Goal: Task Accomplishment & Management: Manage account settings

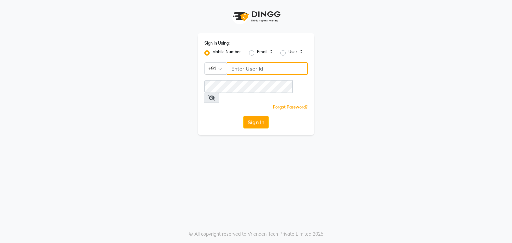
click at [259, 67] on input "Username" at bounding box center [267, 68] width 81 height 13
type input "8886132906"
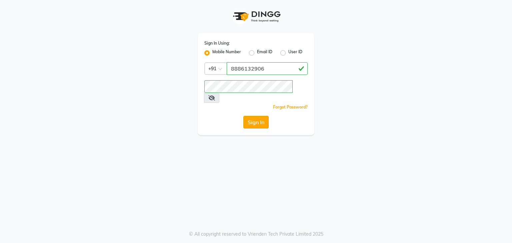
click at [257, 116] on button "Sign In" at bounding box center [255, 122] width 25 height 13
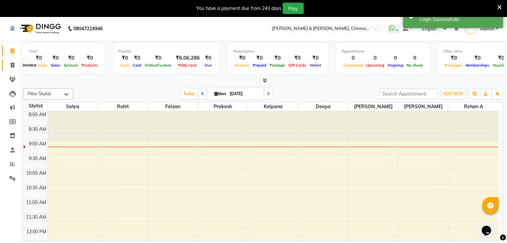
click at [14, 67] on icon at bounding box center [13, 65] width 4 height 5
select select "7388"
select select "service"
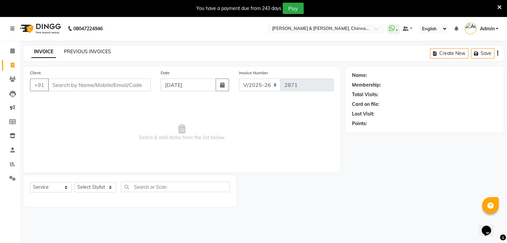
click at [83, 51] on link "PREVIOUS INVOICES" at bounding box center [87, 52] width 47 height 6
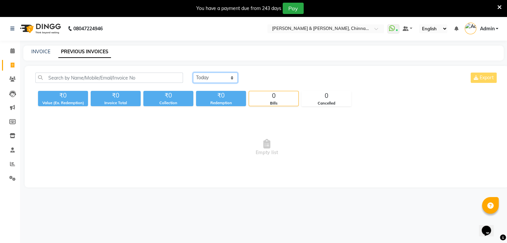
click at [209, 79] on select "[DATE] [DATE] Custom Range" at bounding box center [215, 78] width 45 height 10
select select "range"
click at [193, 73] on select "[DATE] [DATE] Custom Range" at bounding box center [215, 78] width 45 height 10
click at [259, 81] on input "[DATE]" at bounding box center [269, 77] width 47 height 9
select select "9"
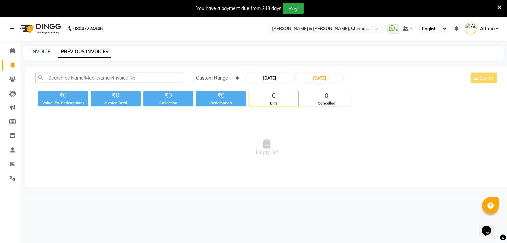
select select "2025"
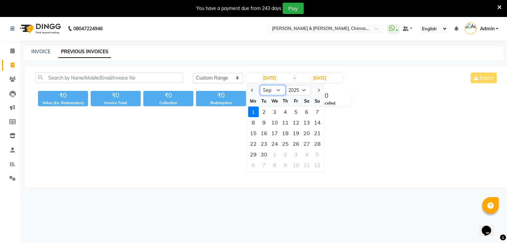
click at [259, 92] on select "Jan Feb Mar Apr May Jun [DATE] Aug Sep Oct Nov Dec" at bounding box center [272, 90] width 25 height 10
select select "8"
click at [259, 85] on select "Jan Feb Mar Apr May Jun [DATE] Aug Sep Oct Nov Dec" at bounding box center [272, 90] width 25 height 10
click at [259, 155] on div "30" at bounding box center [306, 154] width 11 height 11
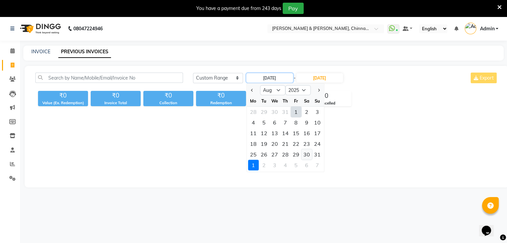
type input "[DATE]"
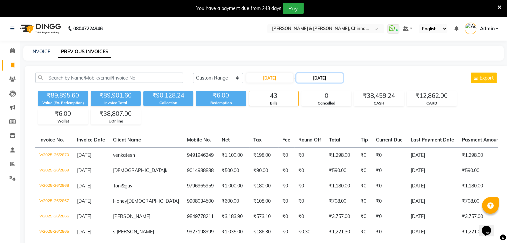
click at [259, 78] on input "[DATE]" at bounding box center [319, 77] width 47 height 9
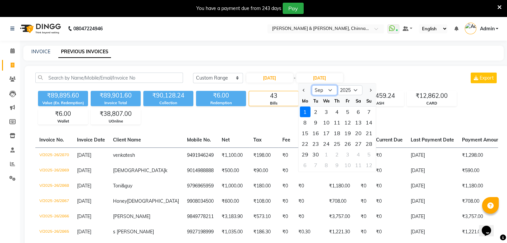
click at [259, 91] on select "Aug Sep Oct Nov Dec" at bounding box center [324, 90] width 25 height 10
select select "8"
click at [259, 85] on select "Aug Sep Oct Nov Dec" at bounding box center [324, 90] width 25 height 10
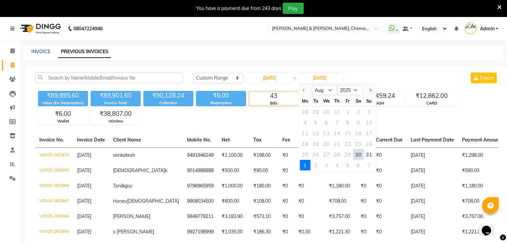
click at [259, 152] on div "30" at bounding box center [358, 154] width 11 height 11
type input "[DATE]"
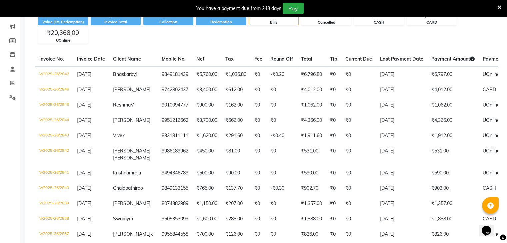
scroll to position [81, 0]
click at [259, 122] on td "[DATE]" at bounding box center [401, 120] width 51 height 15
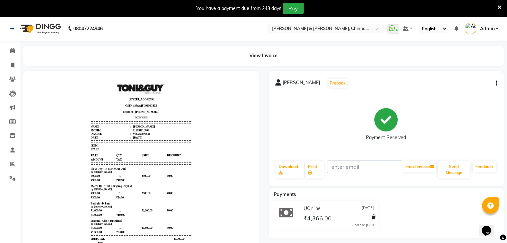
click at [496, 84] on icon "button" at bounding box center [496, 83] width 1 height 0
click at [467, 90] on div "Edit Invoice" at bounding box center [463, 91] width 46 height 8
select select "service"
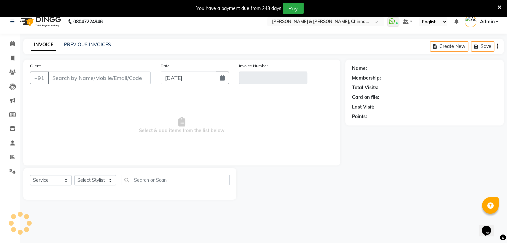
scroll to position [17, 0]
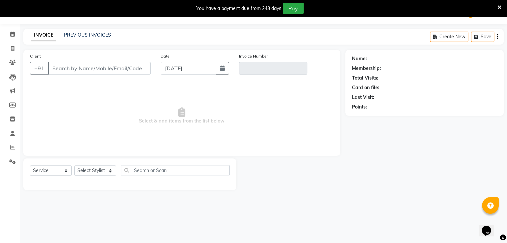
type input "9951216662"
type input "V/2025-26/2844"
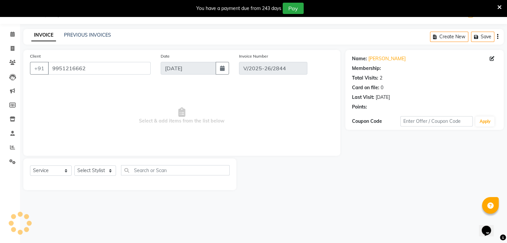
type input "[DATE]"
select select "select"
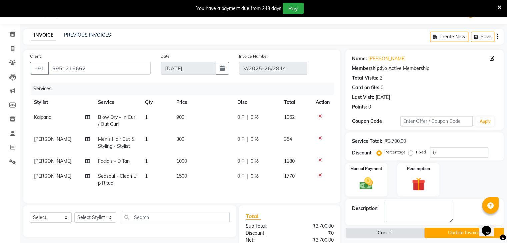
scroll to position [106, 0]
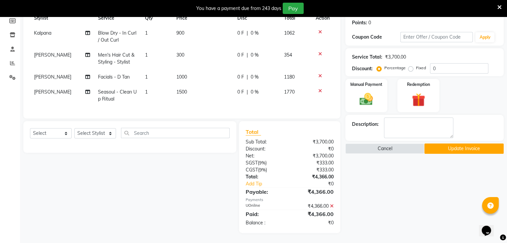
click at [333, 206] on div "₹4,366.00" at bounding box center [314, 206] width 49 height 7
click at [331, 207] on icon at bounding box center [332, 206] width 4 height 5
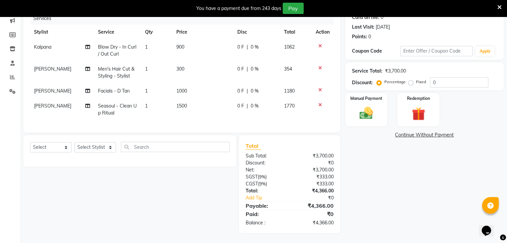
scroll to position [92, 0]
click at [423, 132] on link "Continue Without Payment" at bounding box center [425, 135] width 156 height 7
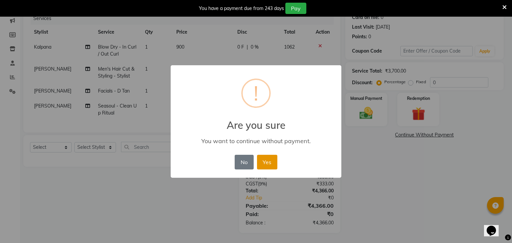
click at [273, 164] on button "Yes" at bounding box center [267, 162] width 20 height 15
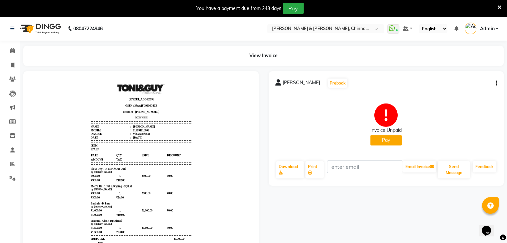
click at [499, 6] on icon at bounding box center [499, 7] width 4 height 6
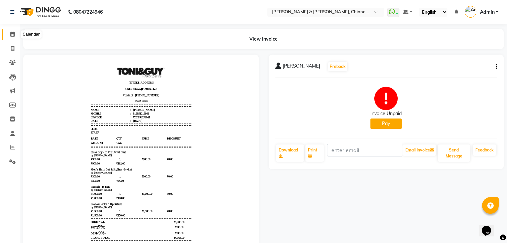
click at [9, 36] on span at bounding box center [13, 35] width 12 height 8
